Goal: Information Seeking & Learning: Learn about a topic

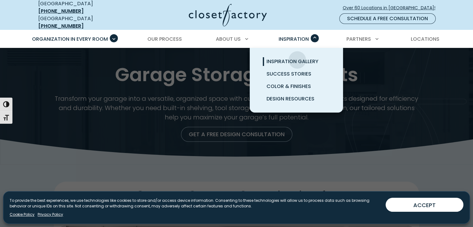
click at [297, 58] on span "Inspiration Gallery" at bounding box center [292, 61] width 52 height 7
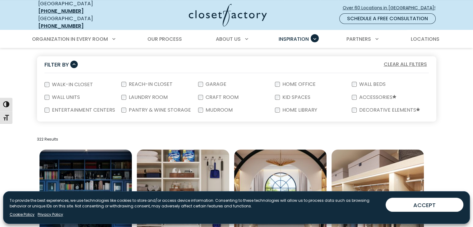
scroll to position [125, 0]
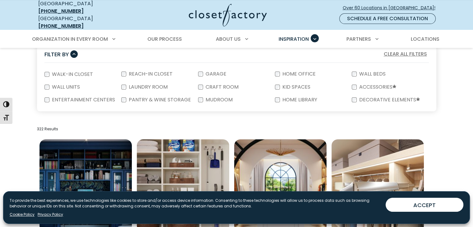
drag, startPoint x: 0, startPoint y: 0, endPoint x: 477, endPoint y: 61, distance: 480.9
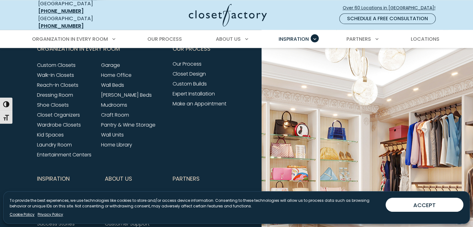
scroll to position [749, 0]
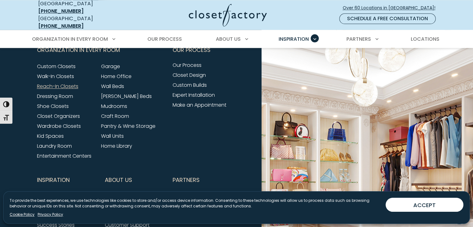
click at [66, 83] on link "Reach-In Closets" at bounding box center [57, 86] width 41 height 7
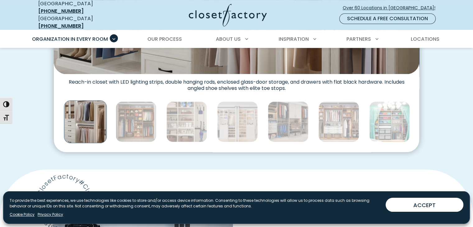
scroll to position [344, 0]
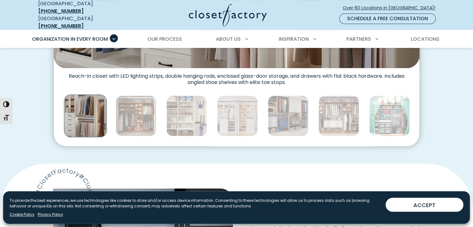
drag, startPoint x: 474, startPoint y: 16, endPoint x: 477, endPoint y: 46, distance: 30.9
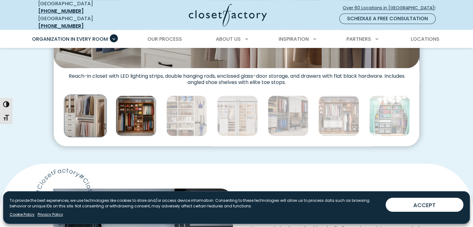
click at [138, 110] on img "Thumbnail Gallery" at bounding box center [136, 115] width 41 height 41
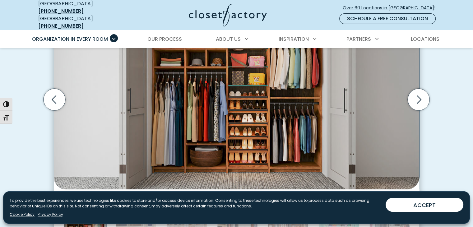
scroll to position [229, 0]
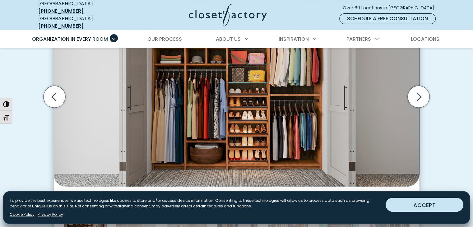
click at [426, 209] on button "ACCEPT" at bounding box center [424, 205] width 78 height 14
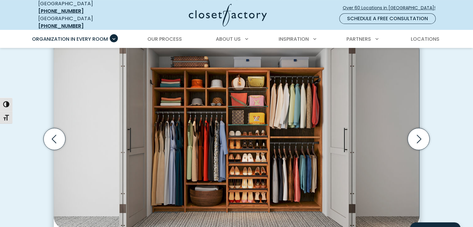
scroll to position [190, 0]
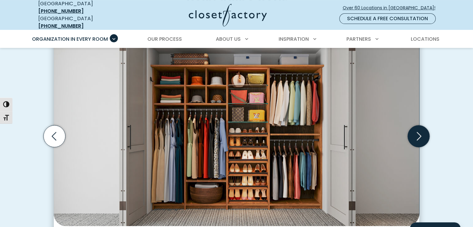
click at [419, 128] on icon "Next slide" at bounding box center [418, 136] width 22 height 22
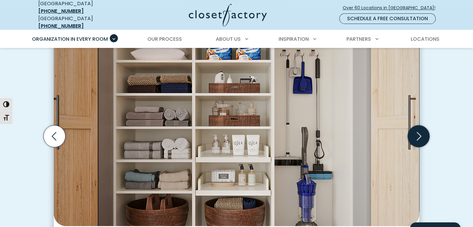
click at [419, 128] on icon "Next slide" at bounding box center [418, 136] width 22 height 22
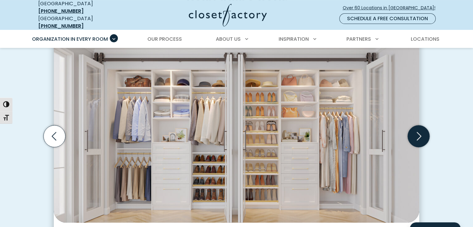
click at [419, 128] on icon "Next slide" at bounding box center [418, 136] width 22 height 22
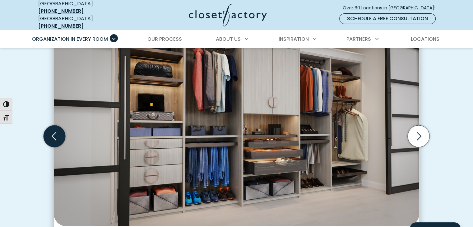
click at [53, 135] on icon "Previous slide" at bounding box center [55, 136] width 22 height 22
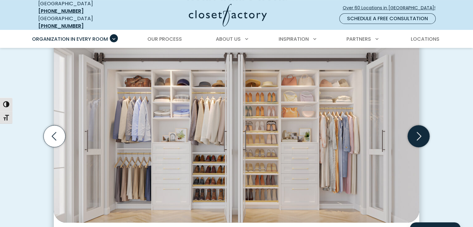
click at [420, 133] on icon "Next slide" at bounding box center [418, 136] width 22 height 22
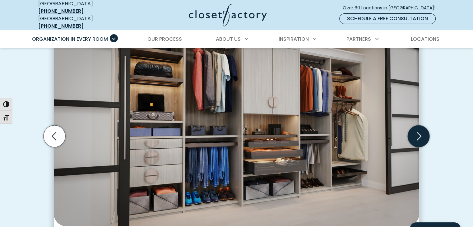
click at [420, 133] on icon "Next slide" at bounding box center [418, 136] width 22 height 22
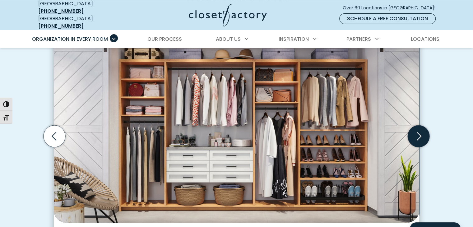
click at [420, 133] on icon "Next slide" at bounding box center [418, 136] width 22 height 22
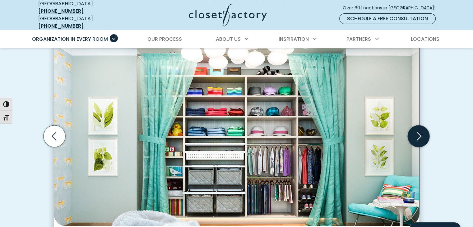
click at [420, 133] on icon "Next slide" at bounding box center [418, 136] width 22 height 22
